Goal: Task Accomplishment & Management: Manage account settings

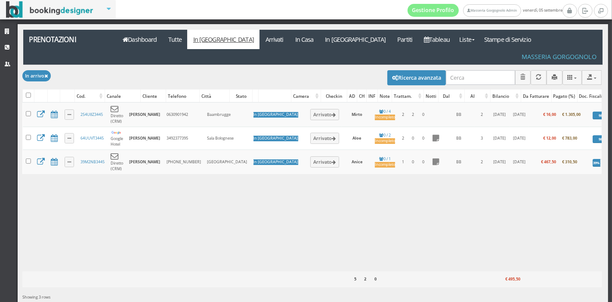
scroll to position [0, 12]
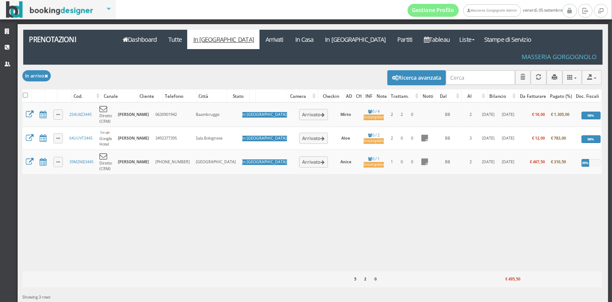
click at [299, 109] on button "Arrivato" at bounding box center [313, 114] width 29 height 11
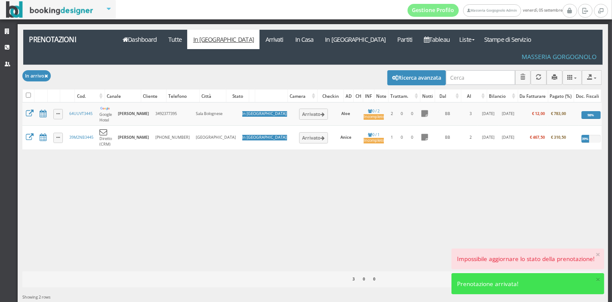
scroll to position [0, 0]
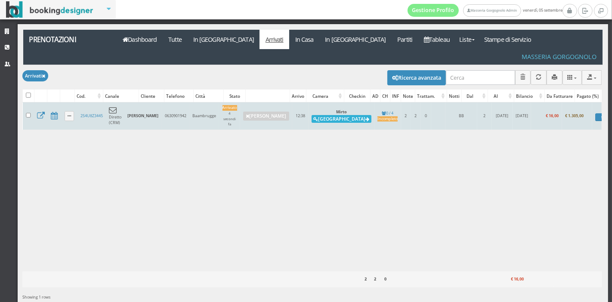
click at [318, 117] on icon at bounding box center [315, 119] width 5 height 5
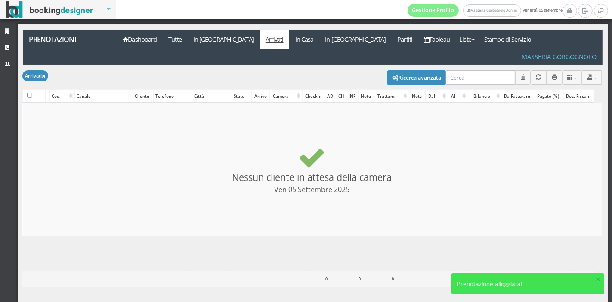
checkbox input "false"
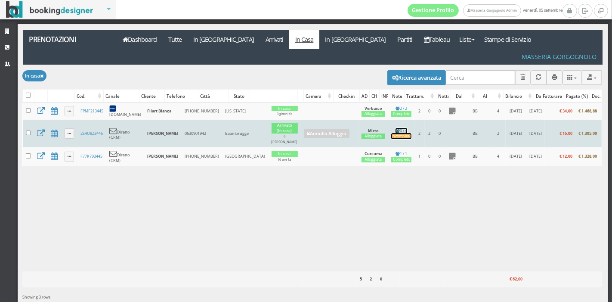
click at [391, 133] on div "Incompleto" at bounding box center [401, 136] width 20 height 6
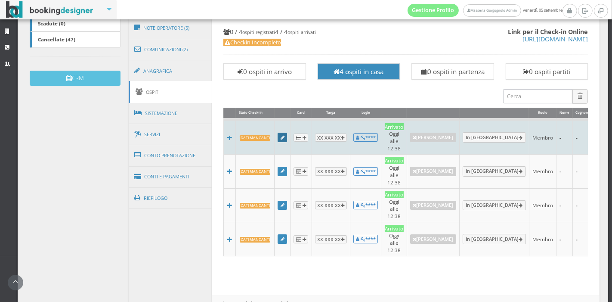
click at [280, 135] on icon at bounding box center [282, 137] width 4 height 5
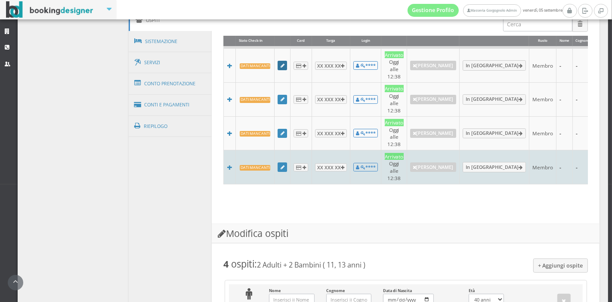
scroll to position [325, 0]
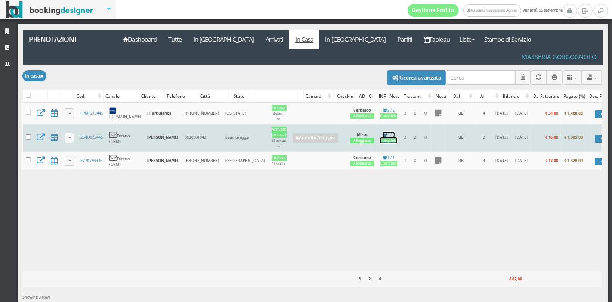
click at [380, 132] on link "4 / 4 Completo" at bounding box center [388, 138] width 17 height 12
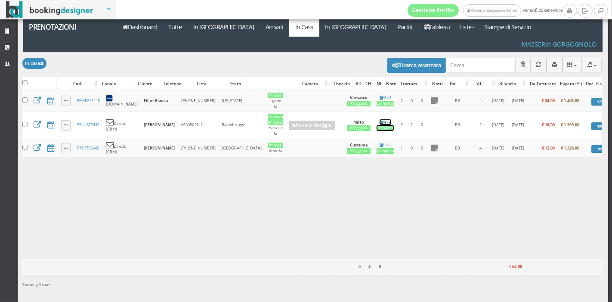
scroll to position [0, 4]
click at [418, 31] on link "Tableau" at bounding box center [436, 26] width 37 height 19
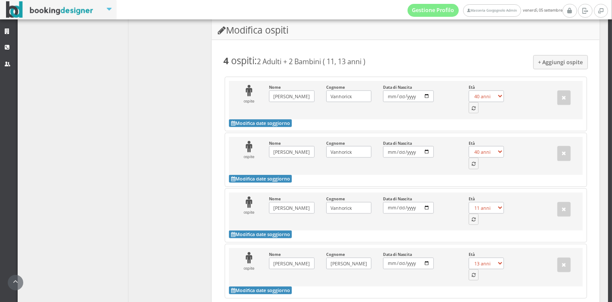
scroll to position [548, 0]
click at [471, 106] on icon "button" at bounding box center [473, 108] width 4 height 5
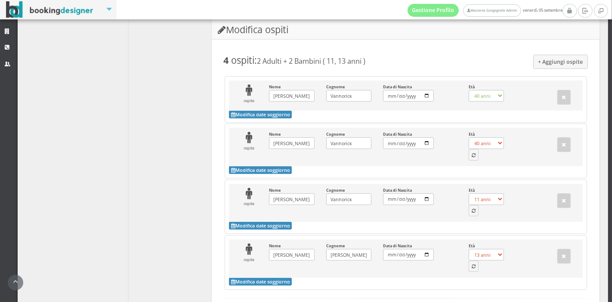
select select "52"
click at [471, 149] on button "button" at bounding box center [473, 154] width 10 height 11
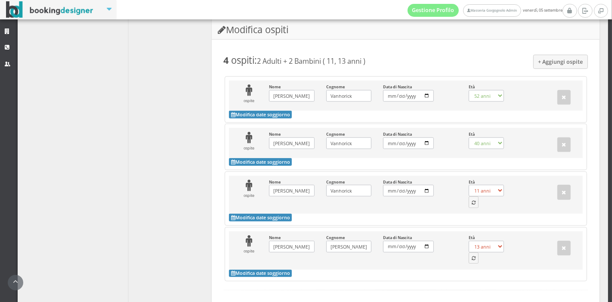
select select "11"
click at [471, 196] on button "button" at bounding box center [473, 201] width 10 height 11
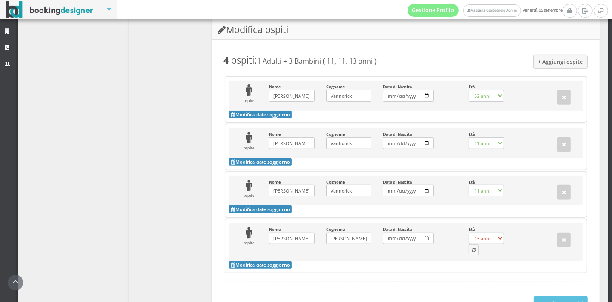
select select "13"
click at [471, 248] on icon "button" at bounding box center [473, 250] width 4 height 5
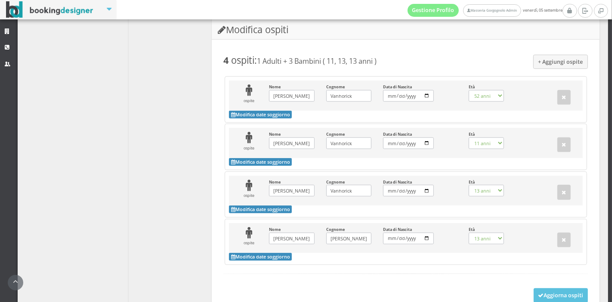
select select "51"
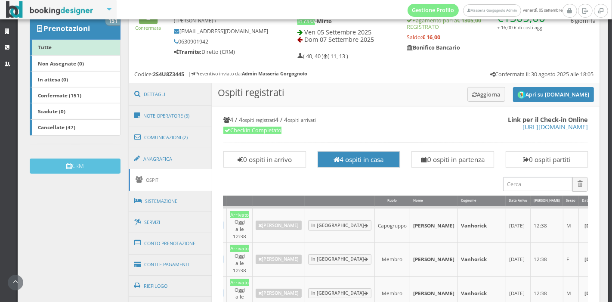
scroll to position [142, 0]
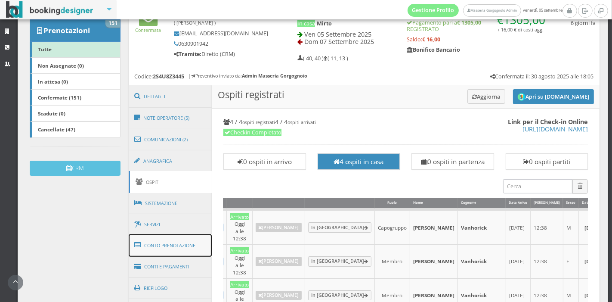
click at [165, 234] on link "Conto Prenotazione" at bounding box center [170, 245] width 83 height 22
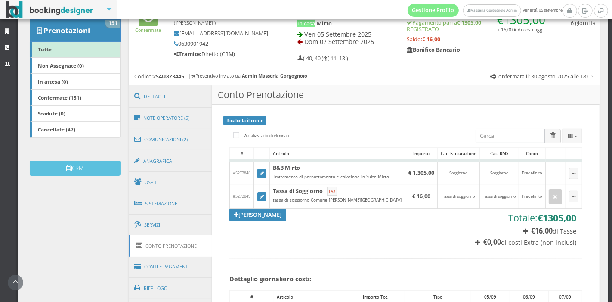
scroll to position [0, 0]
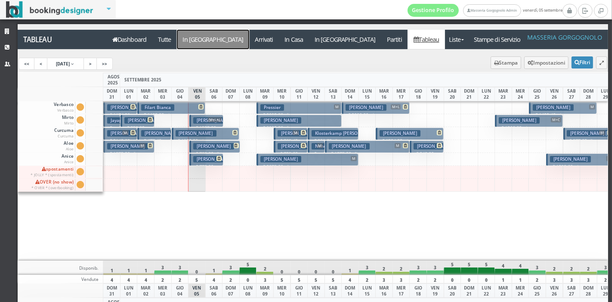
click at [199, 36] on a=pms-arrival-reservations"] "In [GEOGRAPHIC_DATA]" at bounding box center [213, 39] width 72 height 19
